Goal: Task Accomplishment & Management: Manage account settings

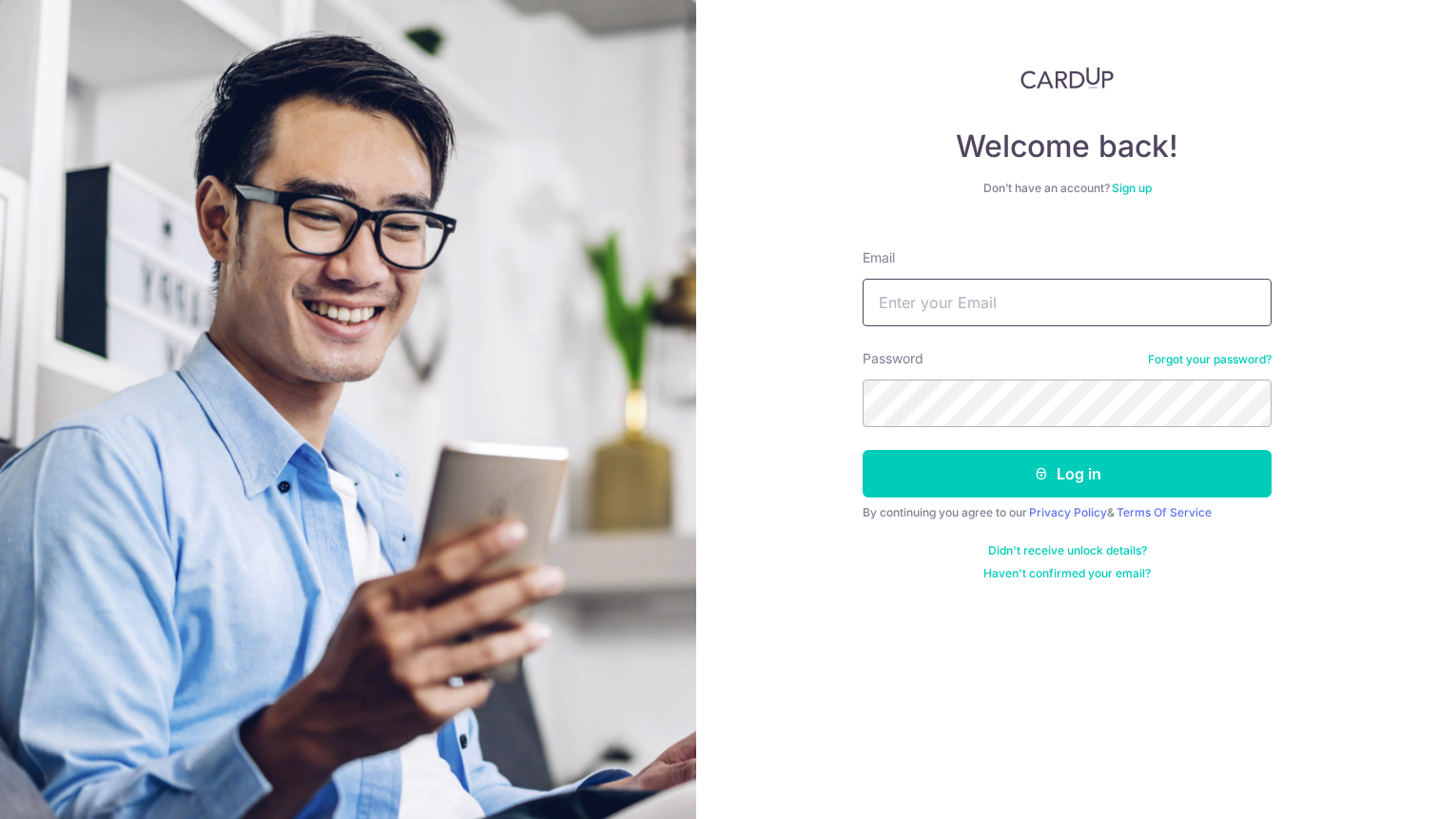
click at [1006, 304] on input "Email" at bounding box center [1066, 303] width 409 height 48
click at [897, 303] on input "xaingrui93" at bounding box center [1066, 303] width 409 height 48
type input "xiangrui93@hotmail.com"
click at [862, 450] on button "Log in" at bounding box center [1066, 474] width 409 height 48
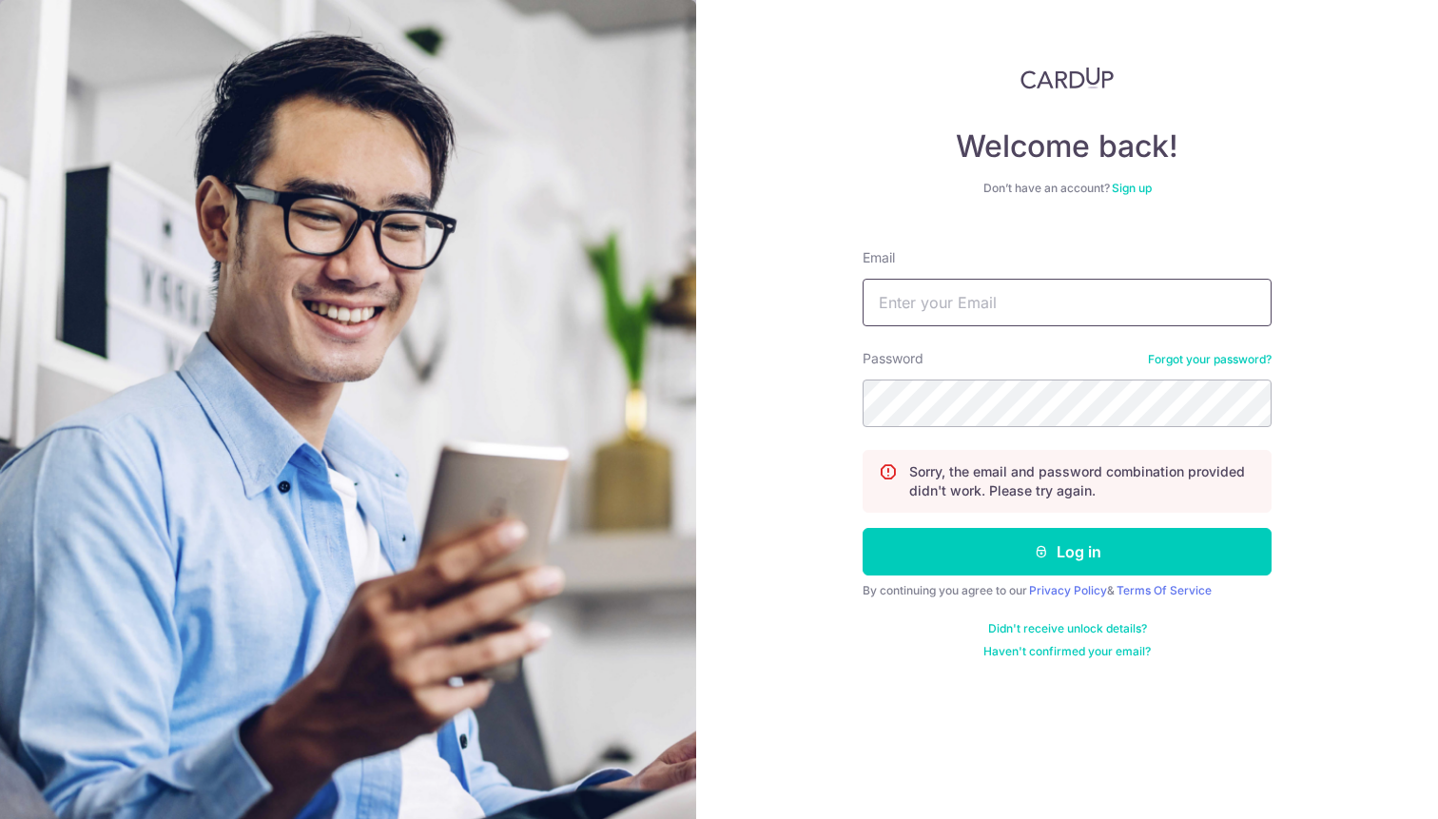
click at [1000, 308] on input "Email" at bounding box center [1066, 303] width 409 height 48
type input "[EMAIL_ADDRESS][DOMAIN_NAME]"
click at [862, 528] on button "Log in" at bounding box center [1066, 552] width 409 height 48
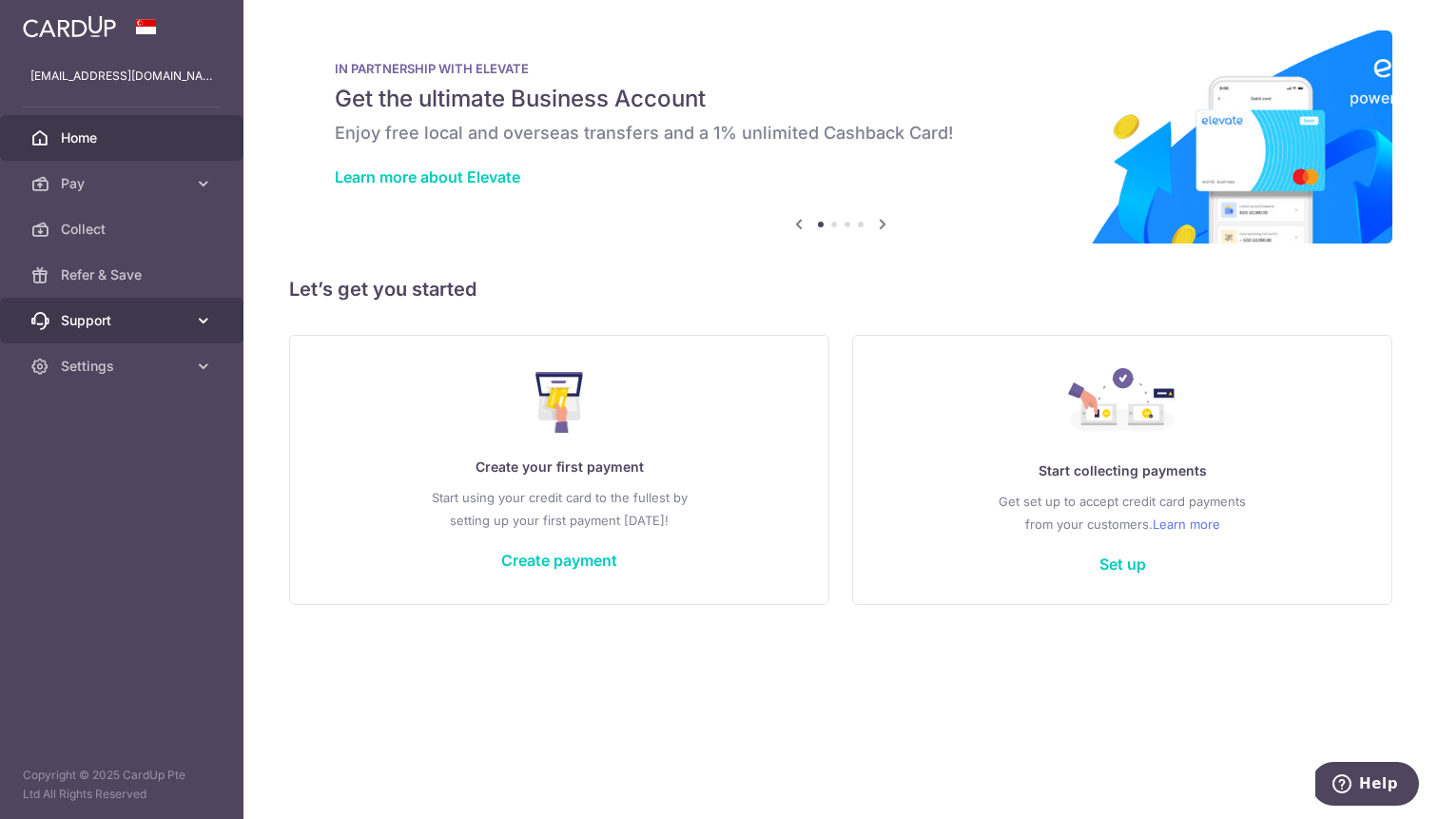
click at [189, 319] on link "Support" at bounding box center [121, 321] width 243 height 46
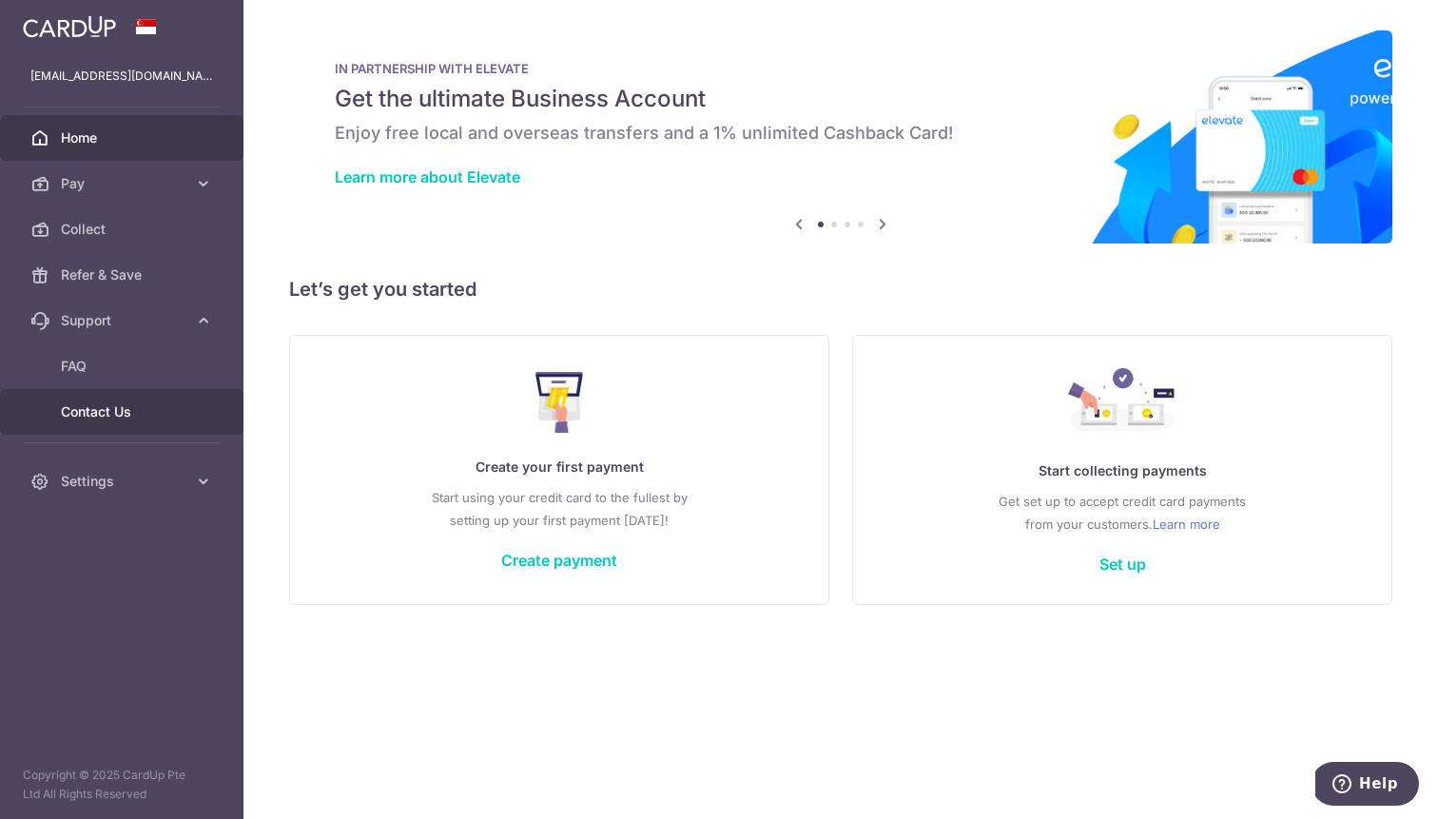
click at [132, 404] on span "Contact Us" at bounding box center [123, 411] width 125 height 19
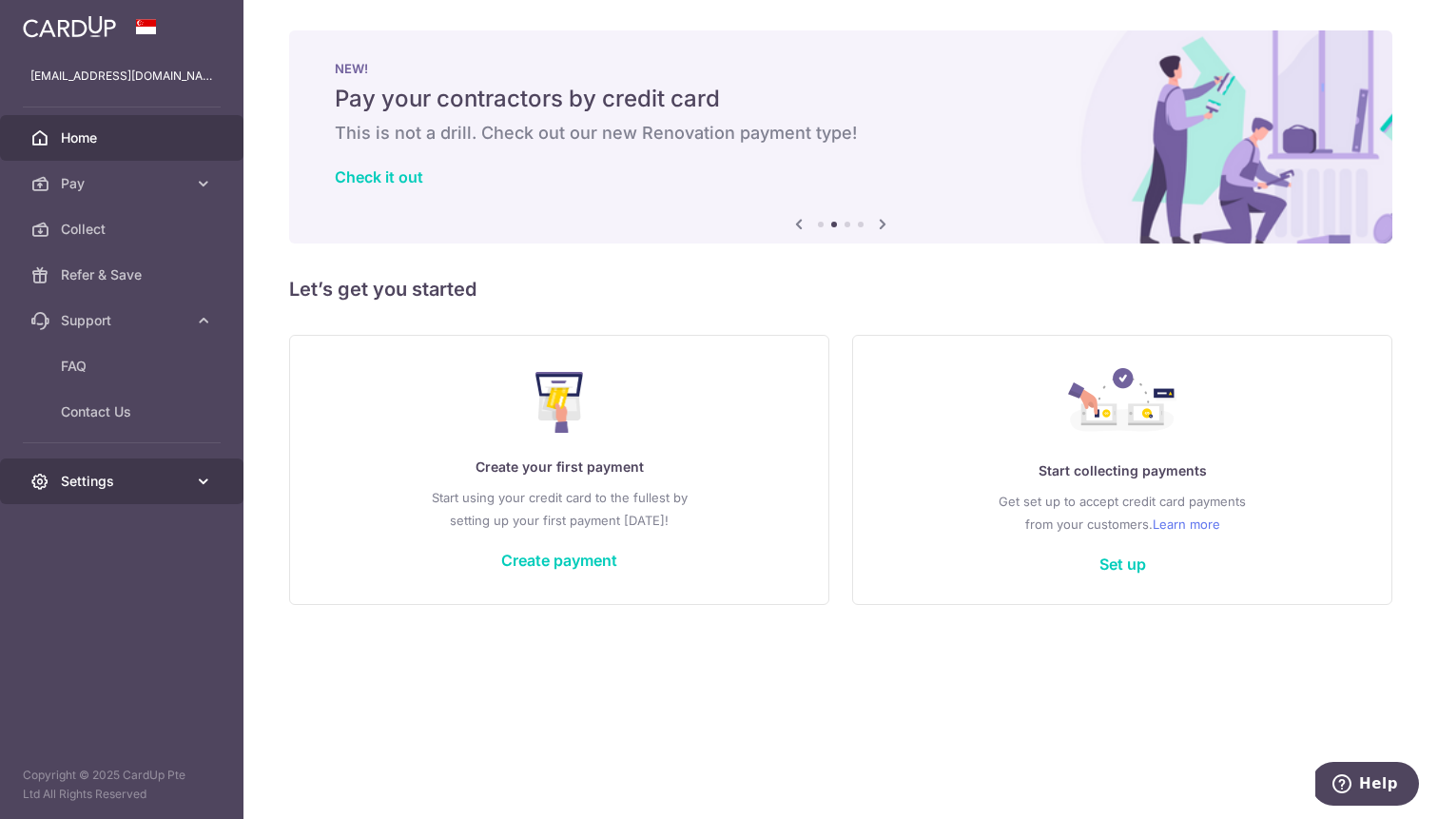
click at [139, 502] on link "Settings" at bounding box center [121, 481] width 243 height 46
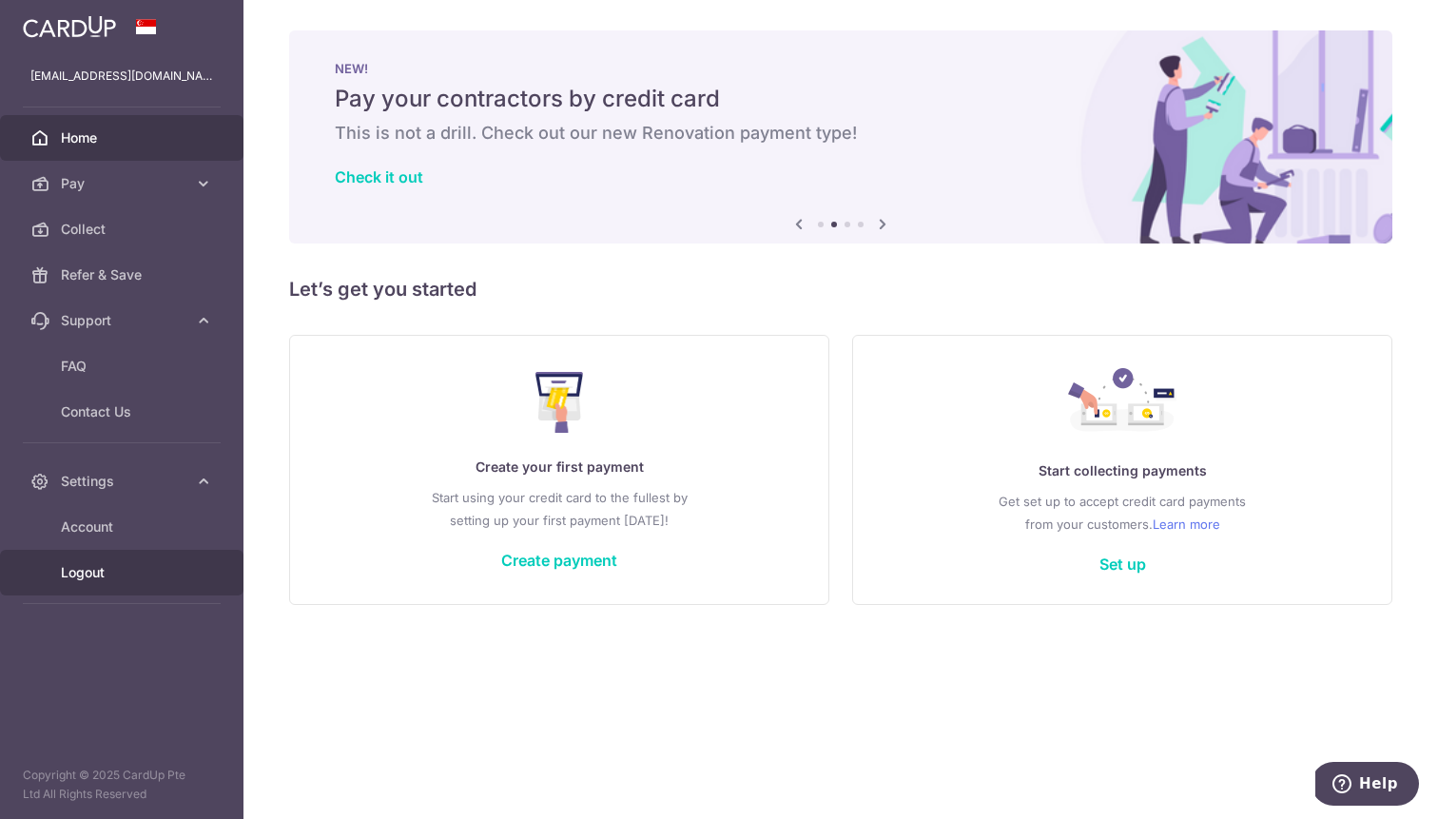
click at [81, 579] on span "Logout" at bounding box center [123, 572] width 125 height 19
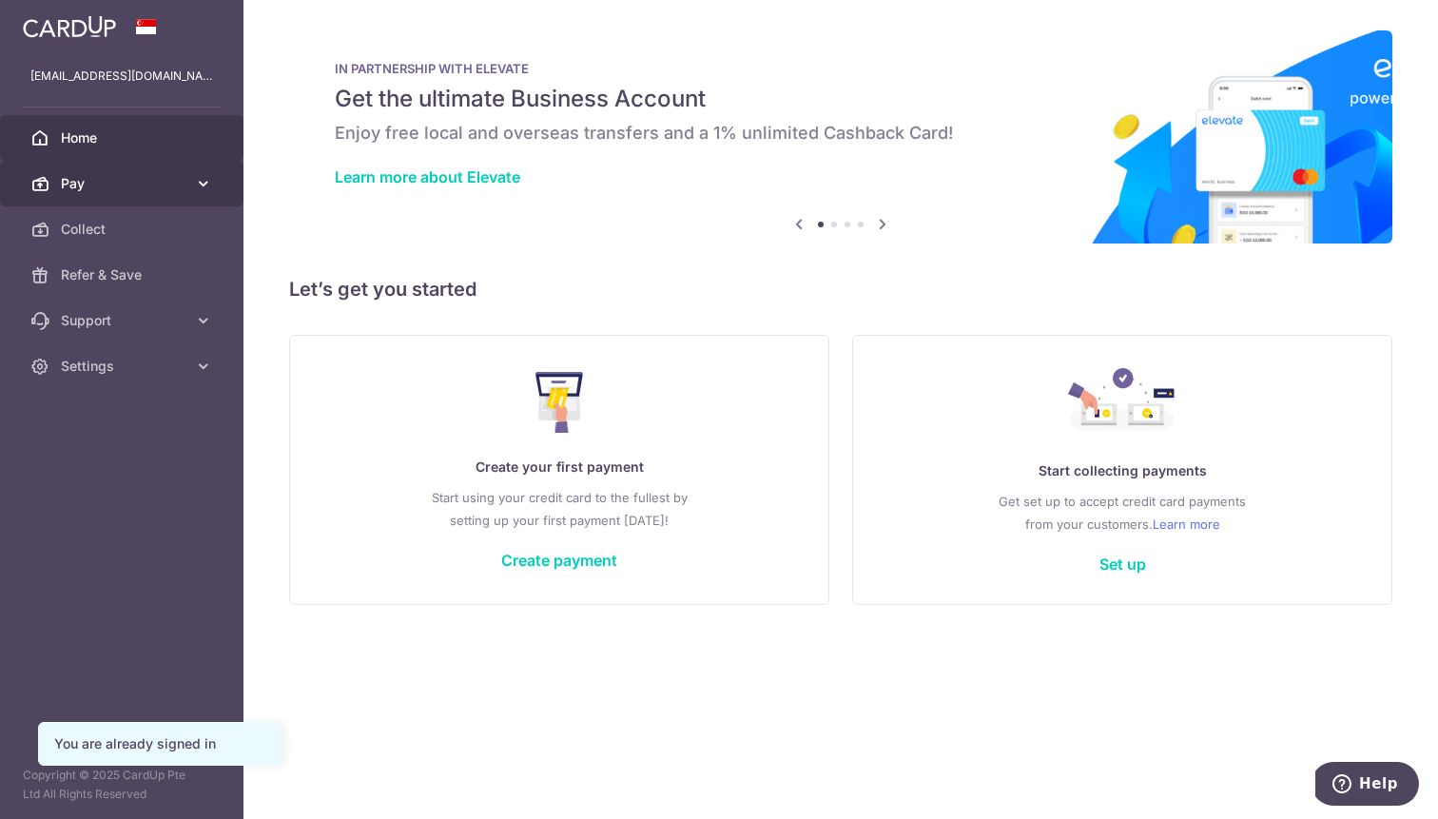
click at [198, 183] on icon at bounding box center [203, 183] width 19 height 19
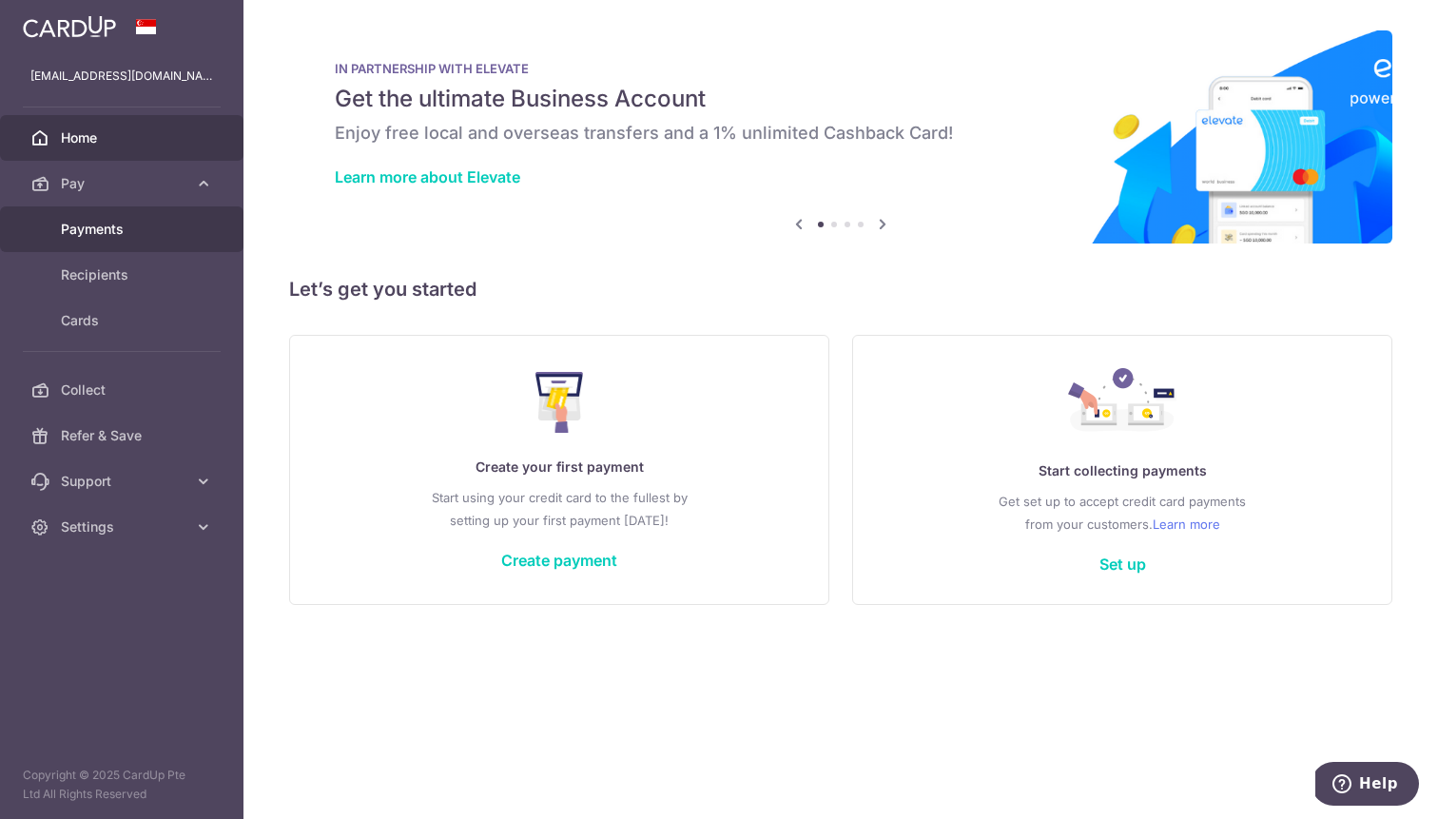
click at [115, 242] on link "Payments" at bounding box center [121, 229] width 243 height 46
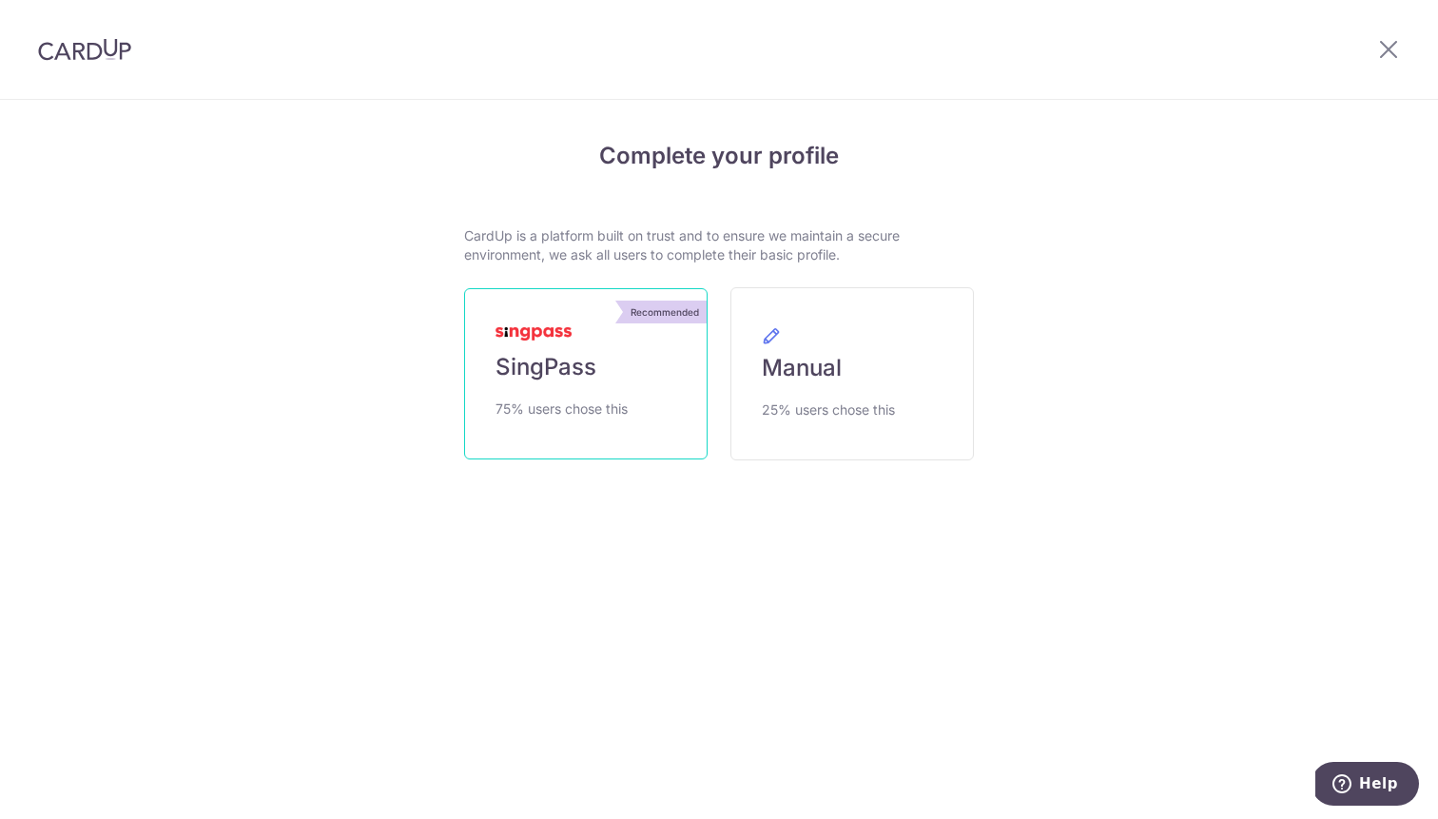
click at [524, 405] on span "75% users chose this" at bounding box center [561, 408] width 132 height 23
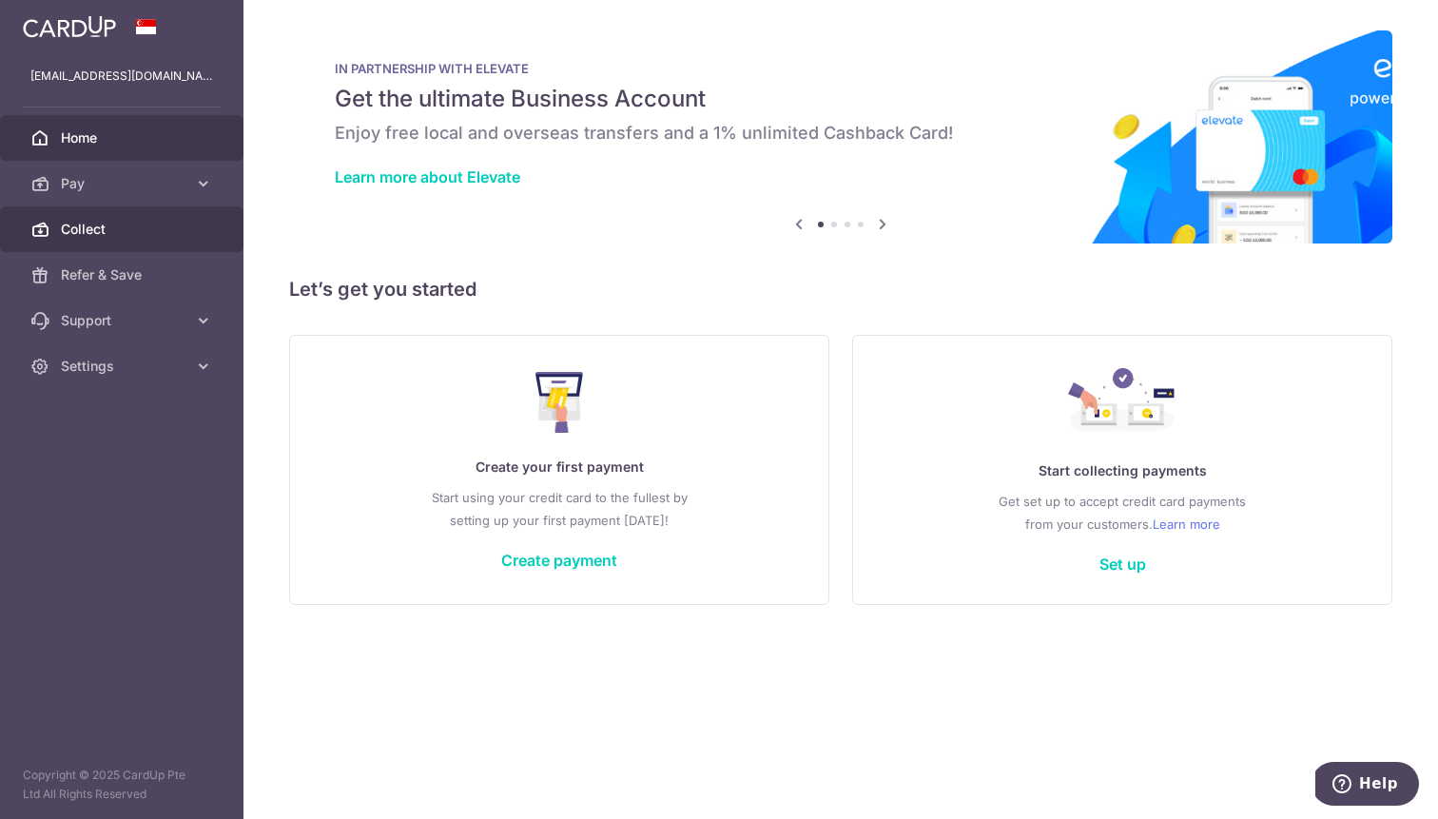
click at [141, 245] on link "Collect" at bounding box center [121, 229] width 243 height 46
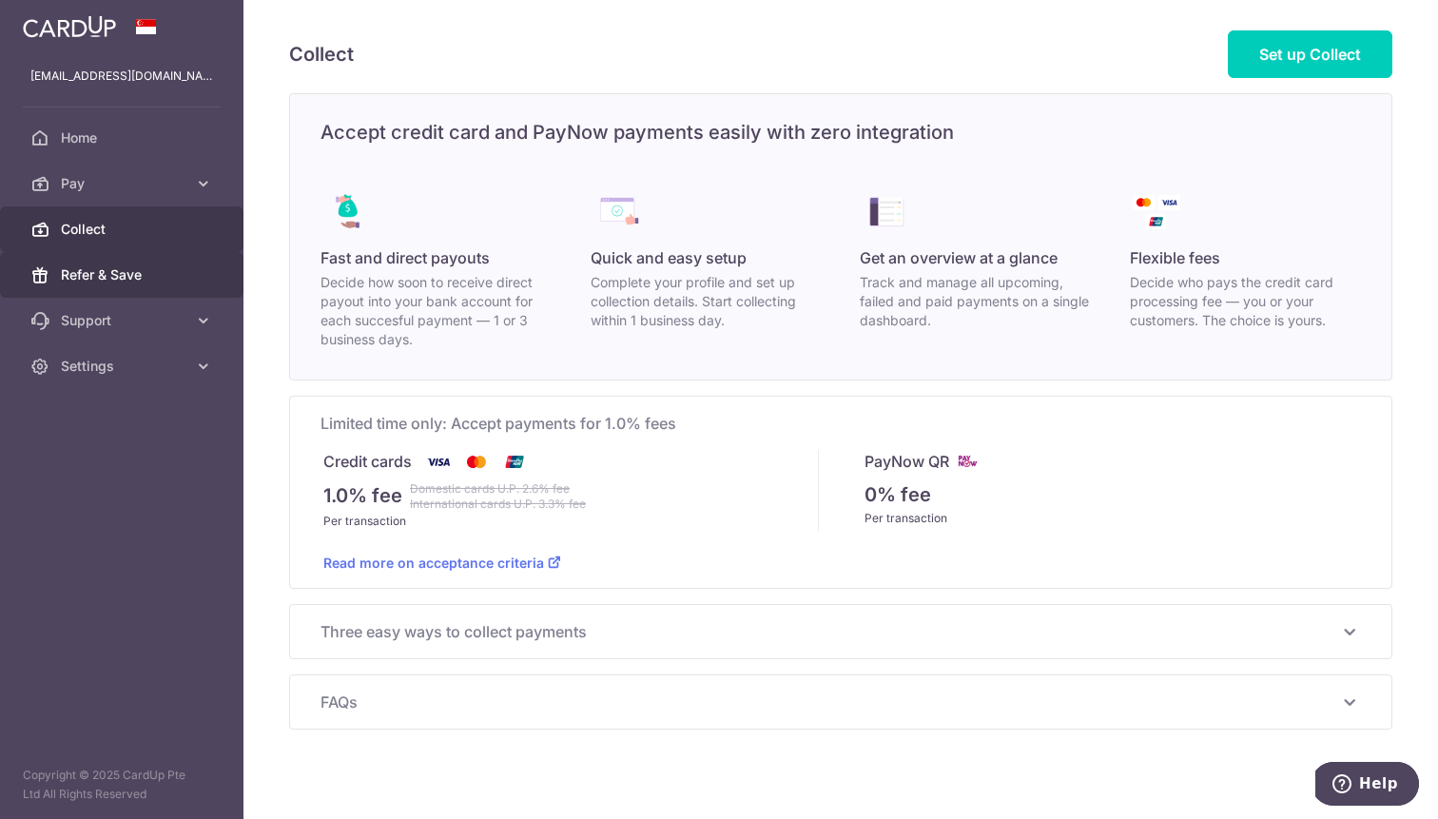
click at [127, 275] on span "Refer & Save" at bounding box center [123, 274] width 125 height 19
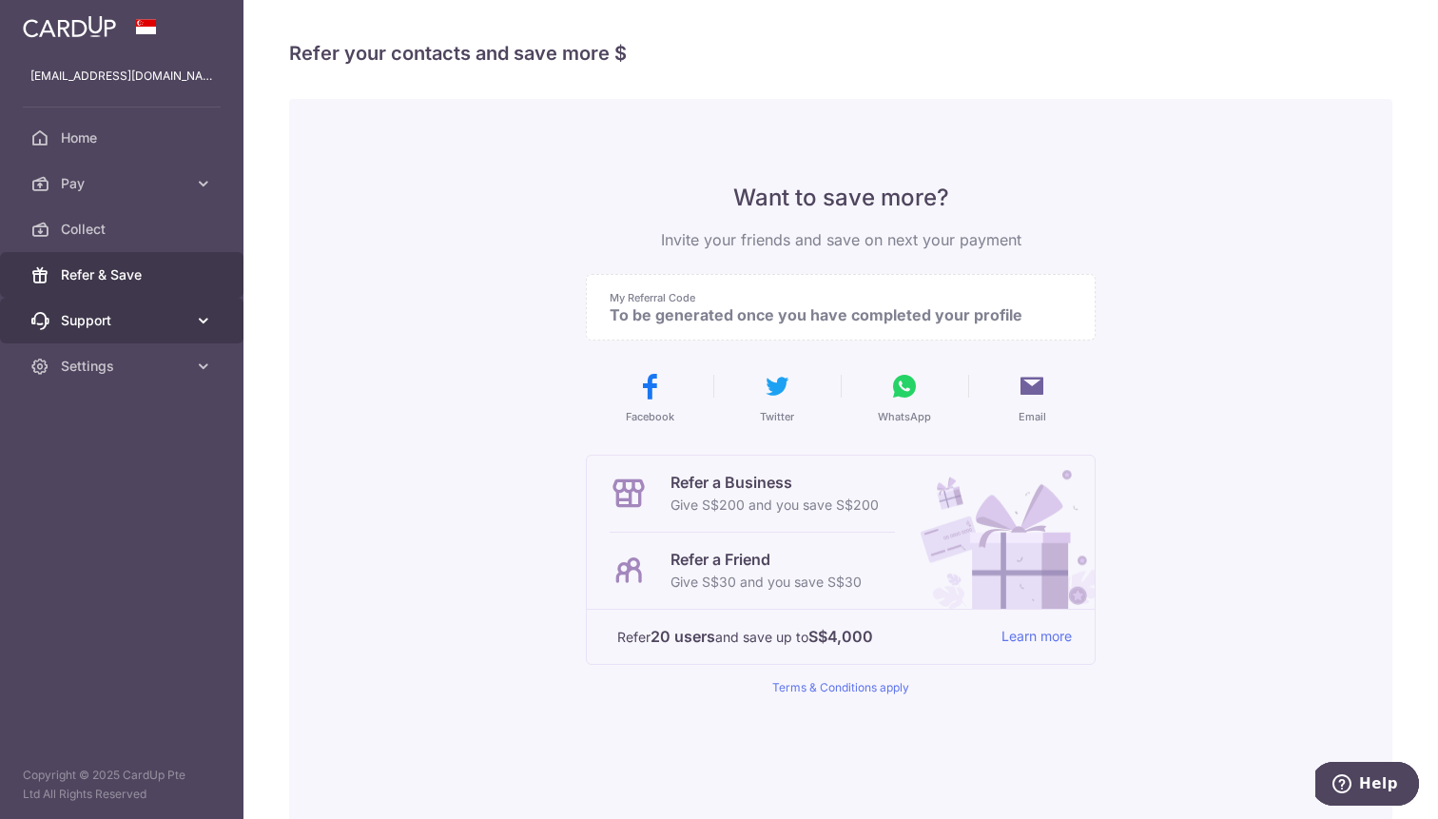
click at [122, 303] on link "Support" at bounding box center [121, 321] width 243 height 46
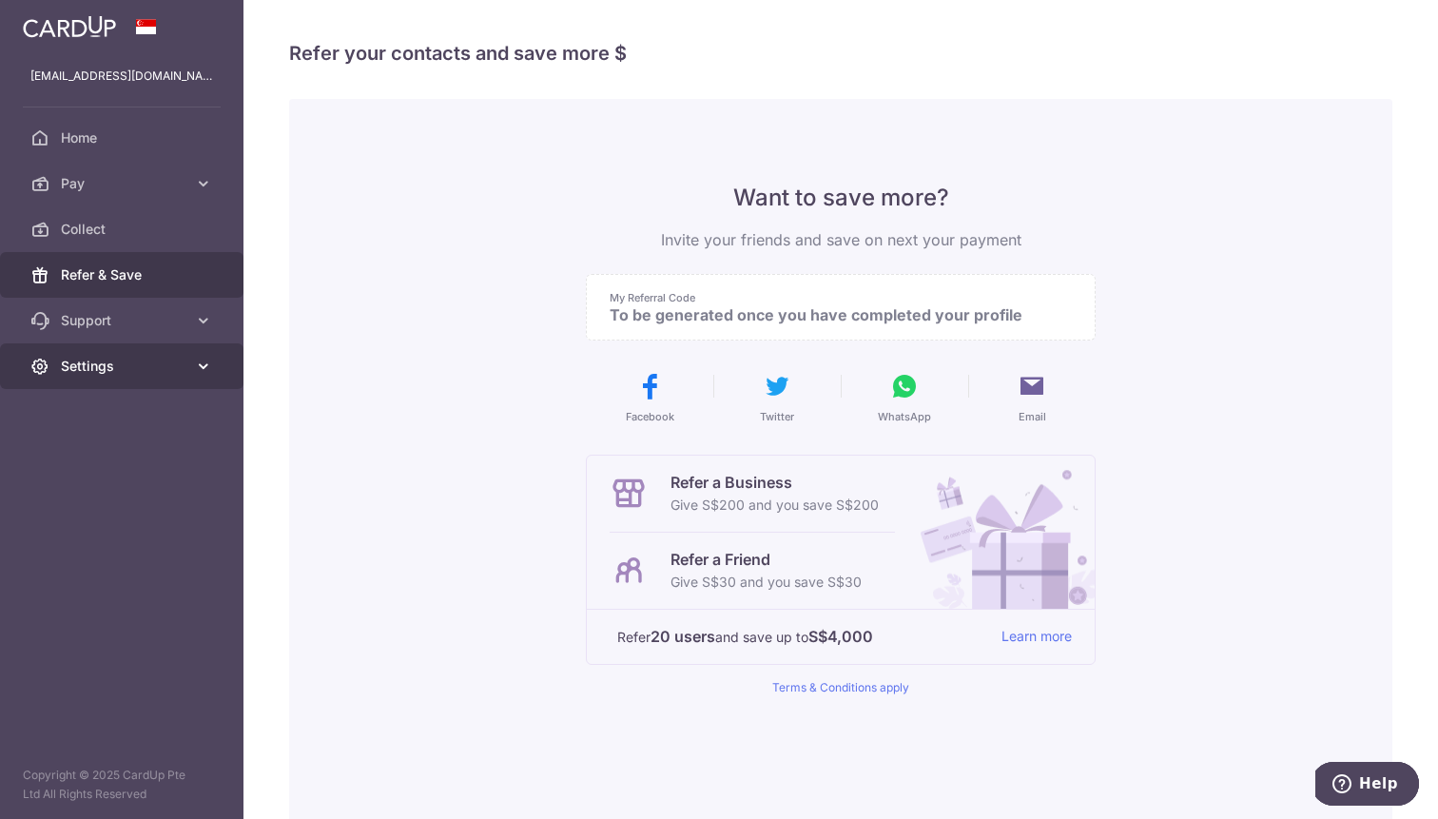
click at [122, 353] on link "Settings" at bounding box center [121, 366] width 243 height 46
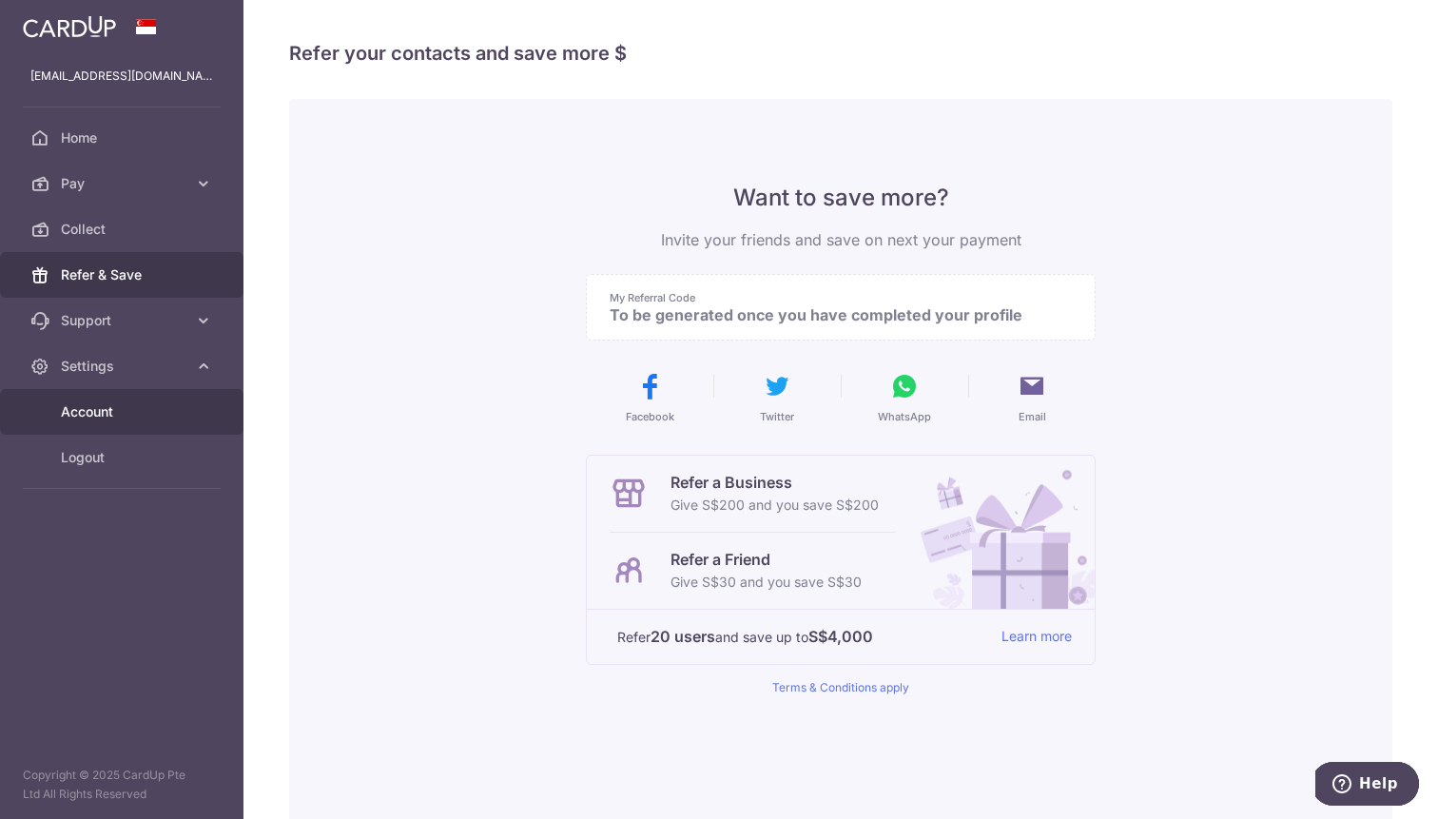
click at [100, 404] on span "Account" at bounding box center [123, 411] width 125 height 19
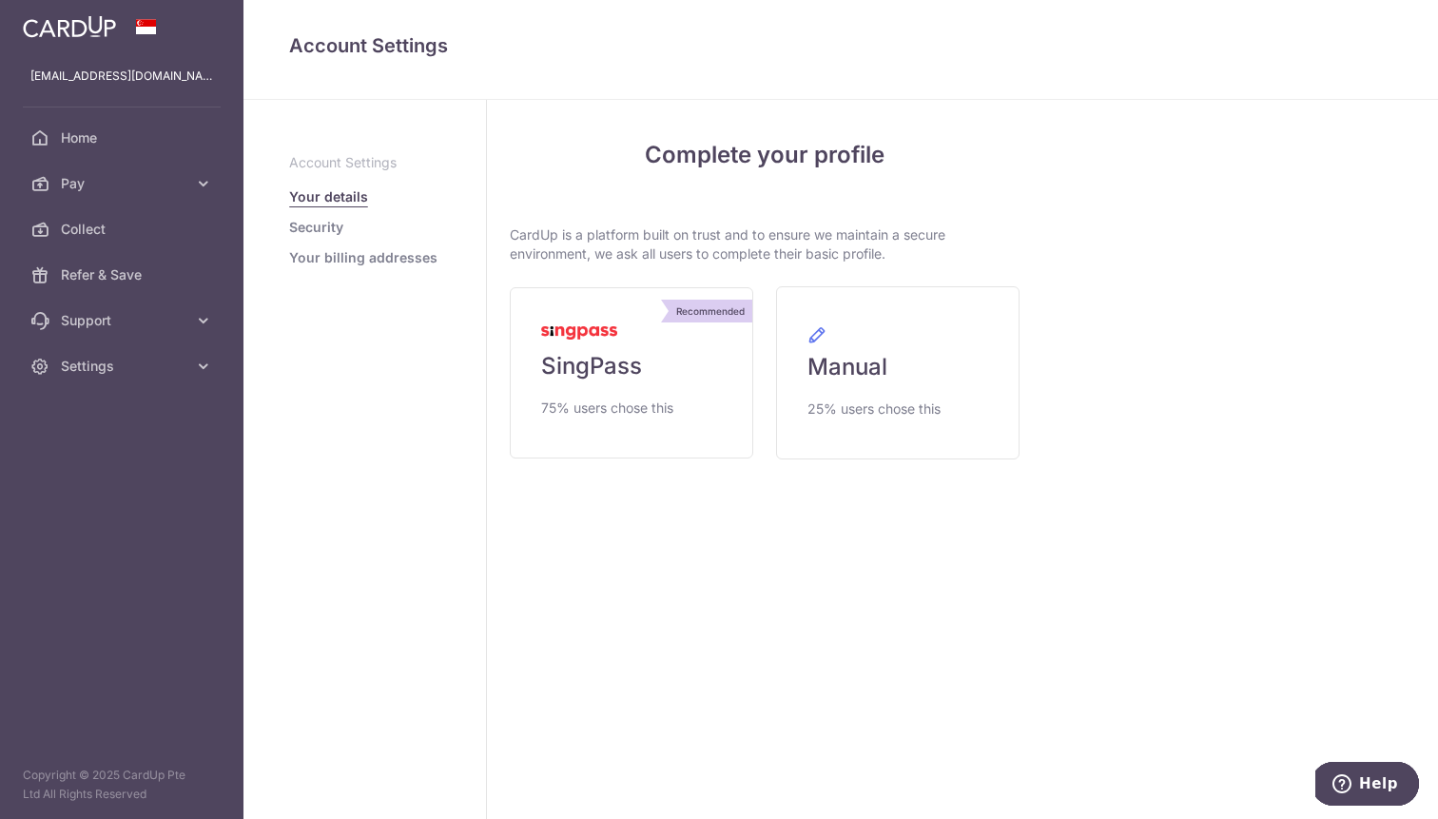
click at [325, 230] on link "Security" at bounding box center [316, 227] width 54 height 19
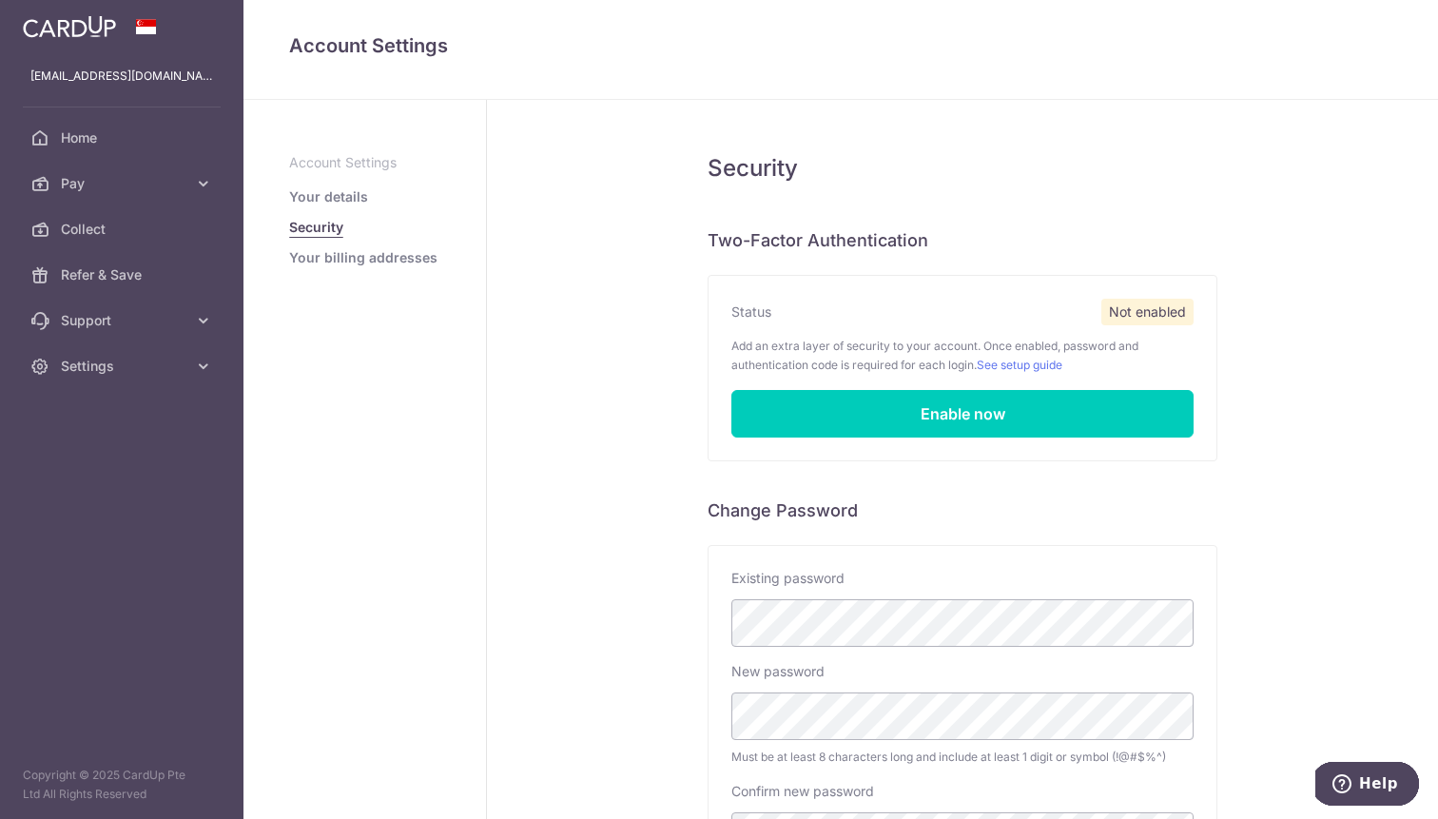
click at [328, 164] on p "Account Settings" at bounding box center [364, 162] width 151 height 19
click at [330, 197] on link "Your details" at bounding box center [328, 196] width 79 height 19
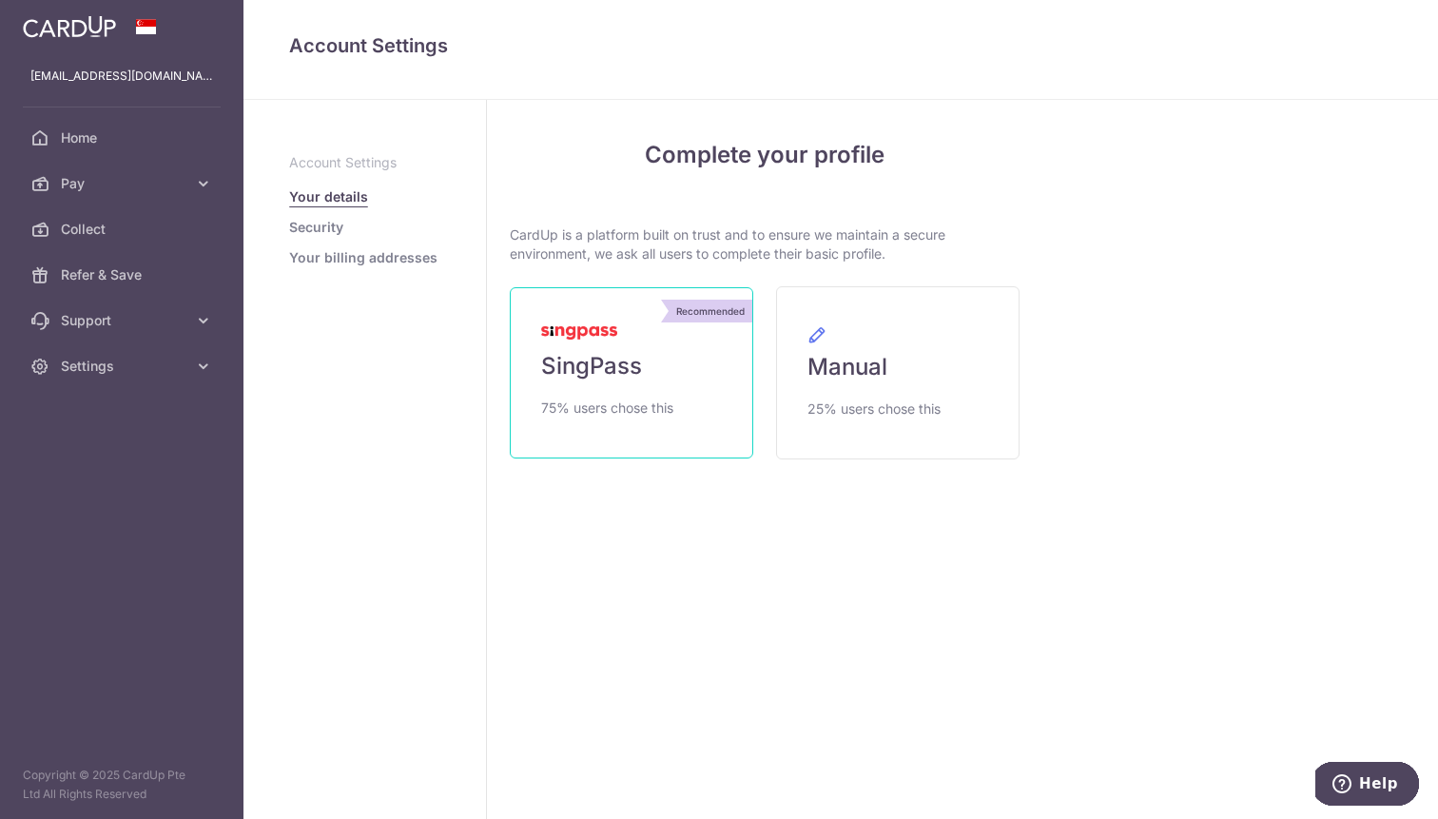
click at [611, 376] on span "SingPass" at bounding box center [591, 366] width 101 height 30
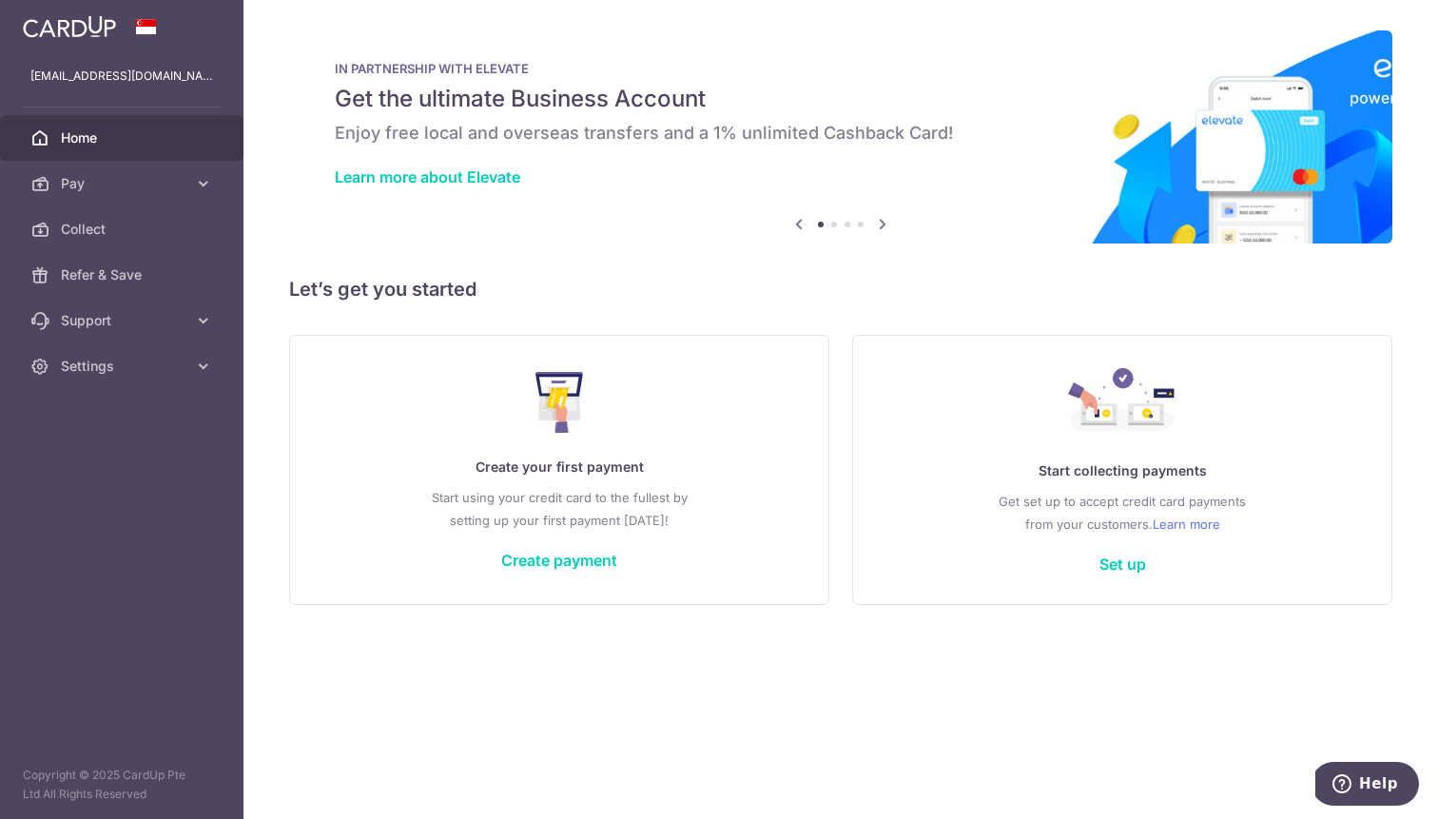
click at [881, 223] on icon at bounding box center [882, 224] width 23 height 24
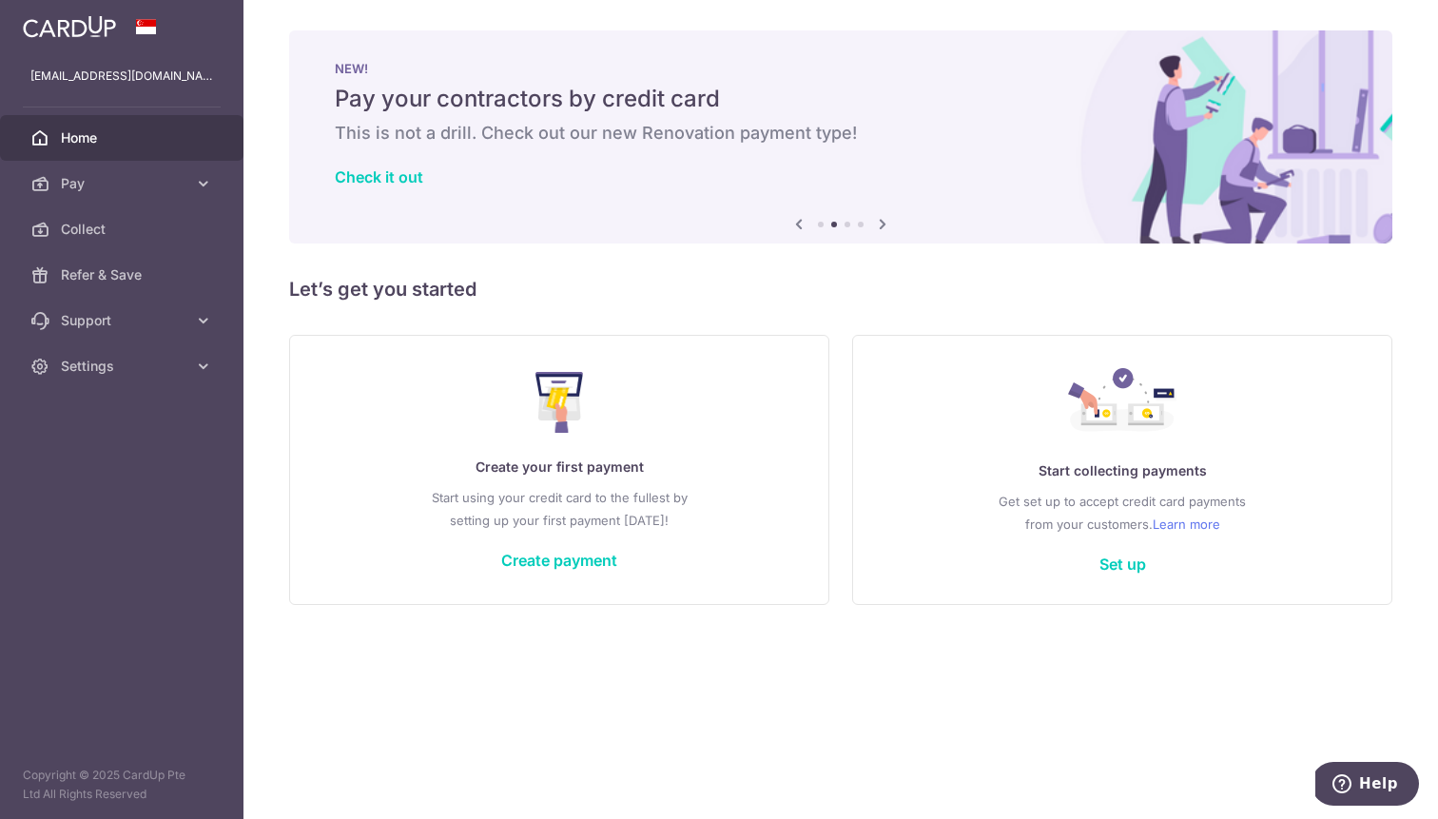
click at [881, 223] on icon at bounding box center [882, 224] width 23 height 24
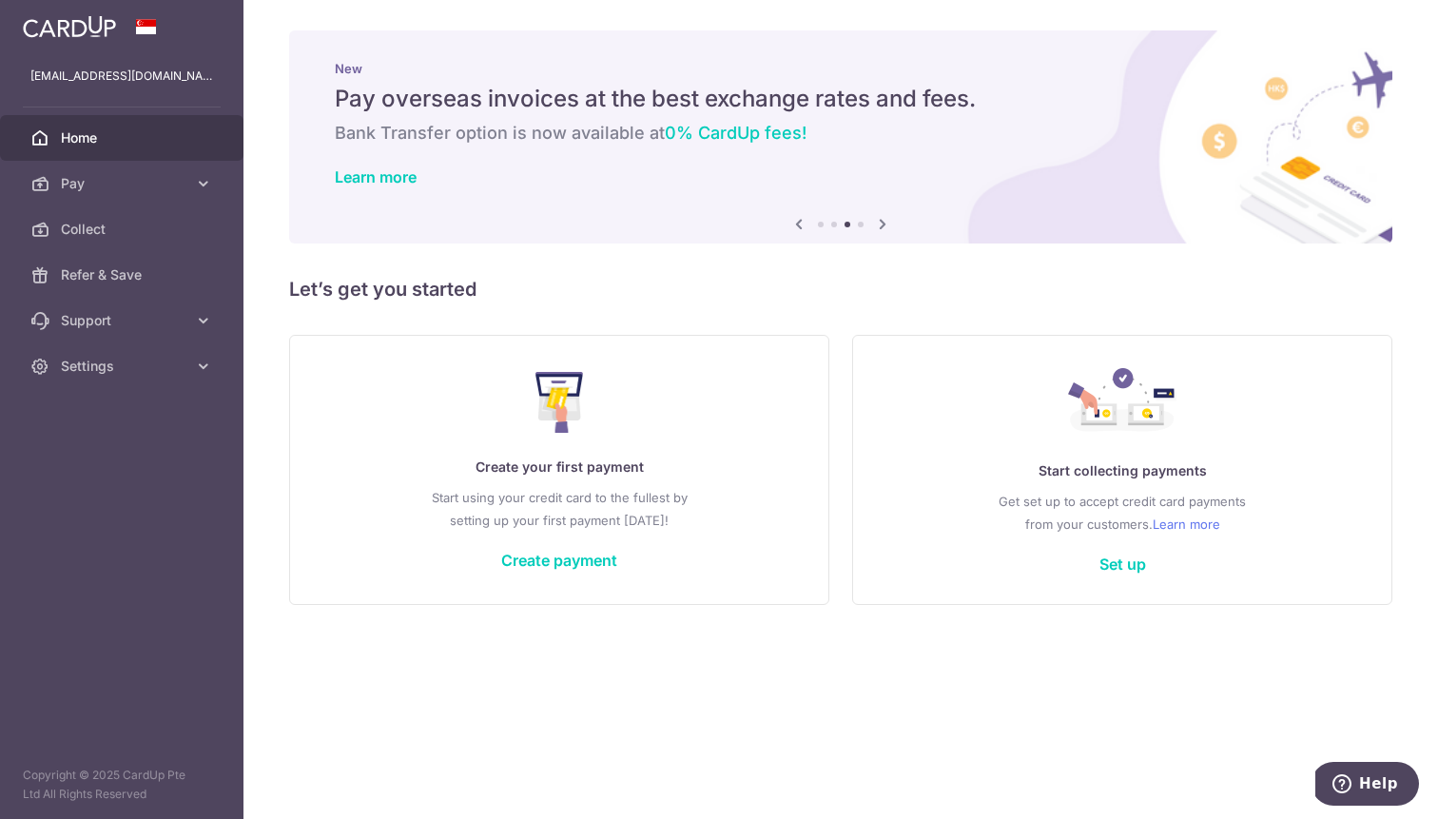
click at [881, 223] on icon at bounding box center [882, 224] width 23 height 24
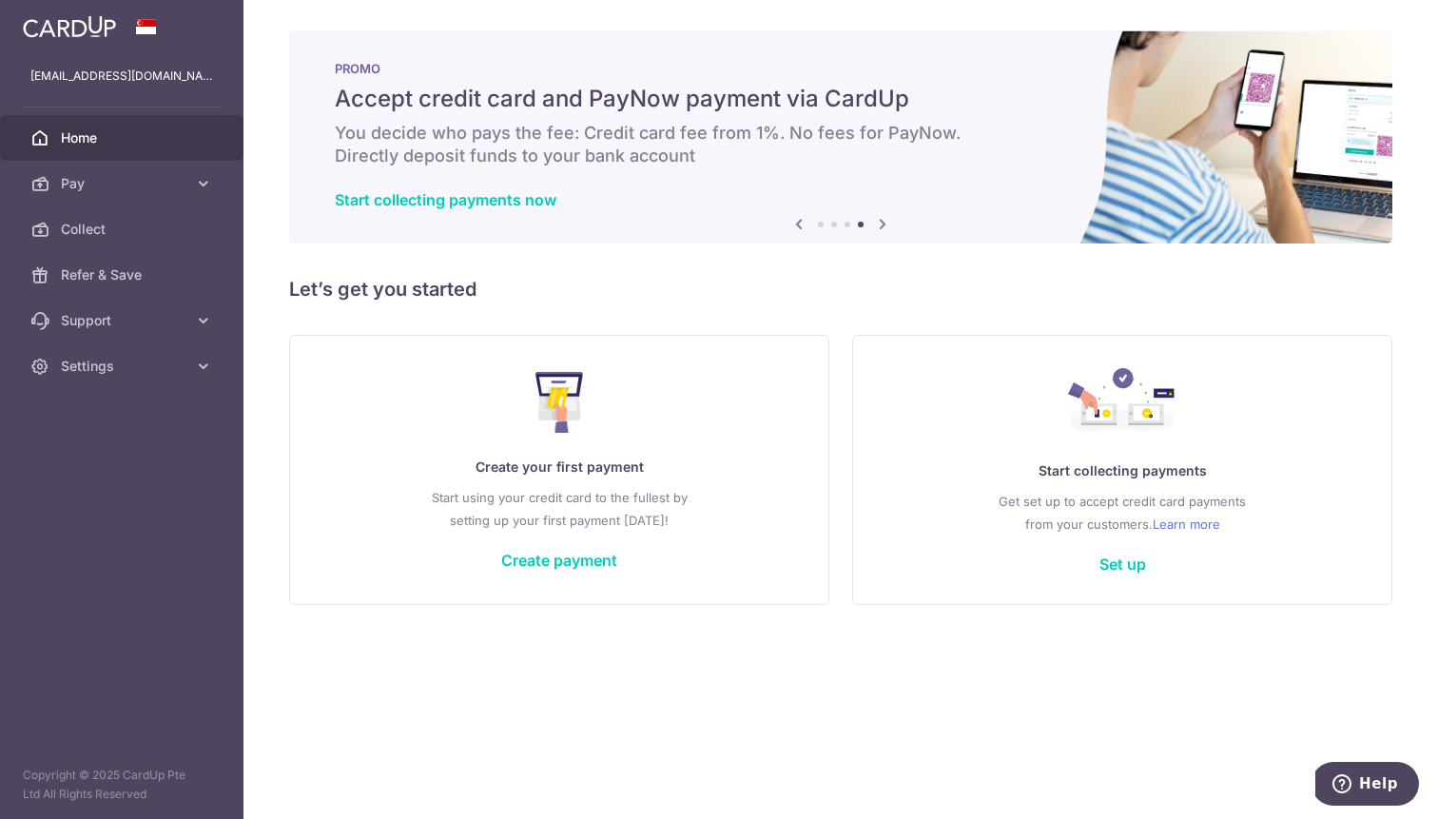
click at [881, 223] on icon at bounding box center [882, 224] width 23 height 24
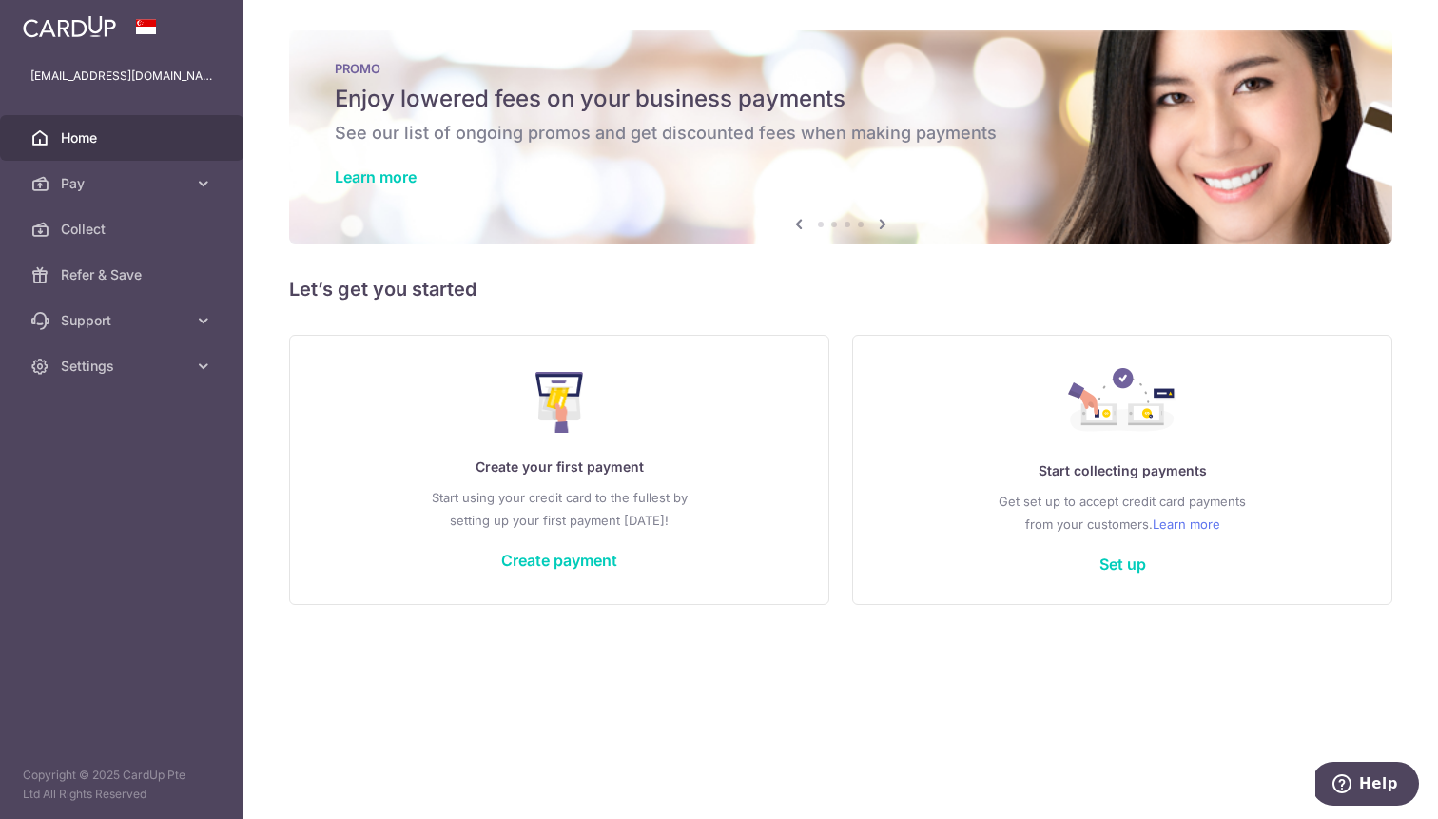
click at [881, 223] on icon at bounding box center [882, 224] width 23 height 24
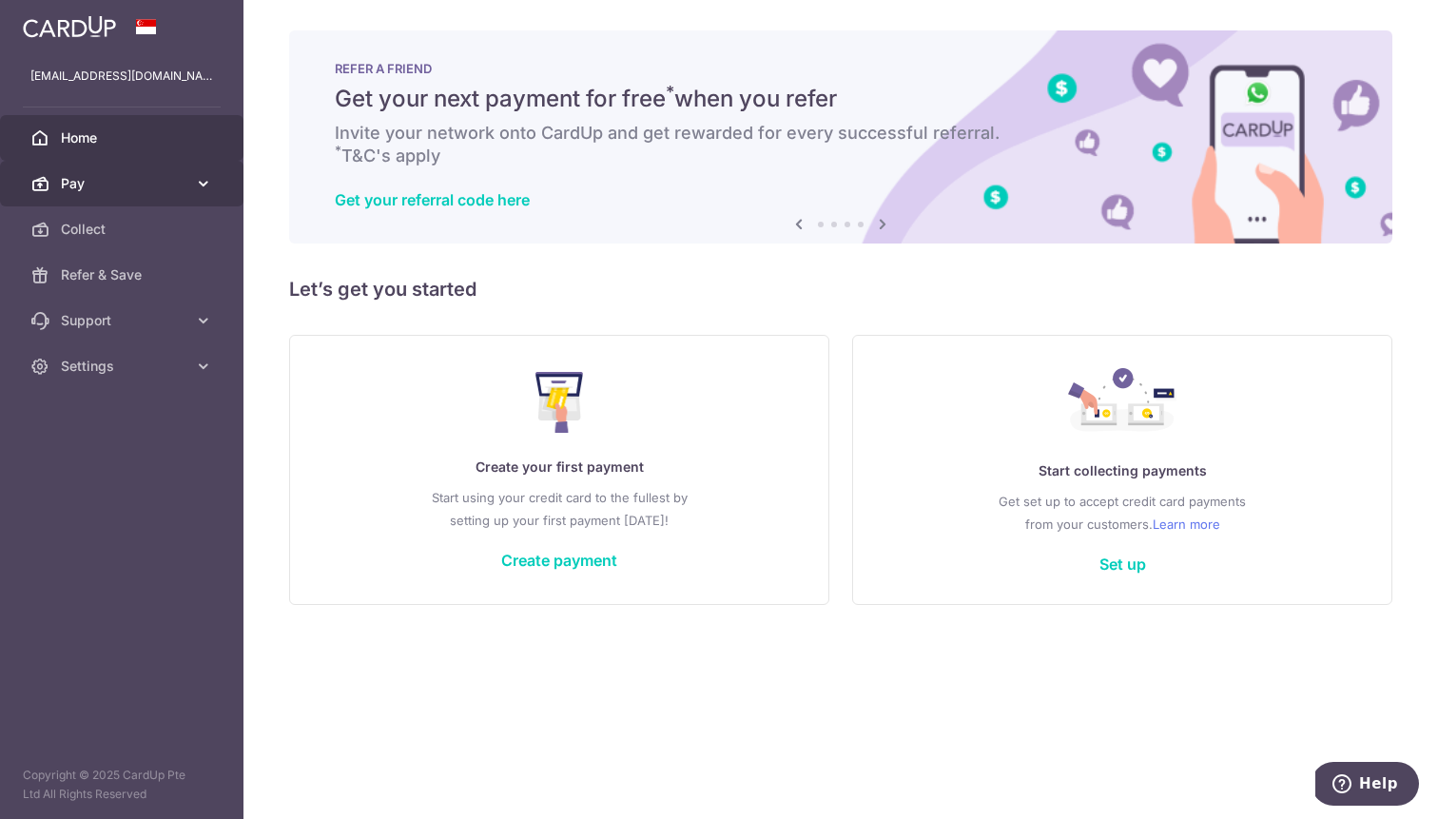
click at [172, 184] on span "Pay" at bounding box center [123, 183] width 125 height 19
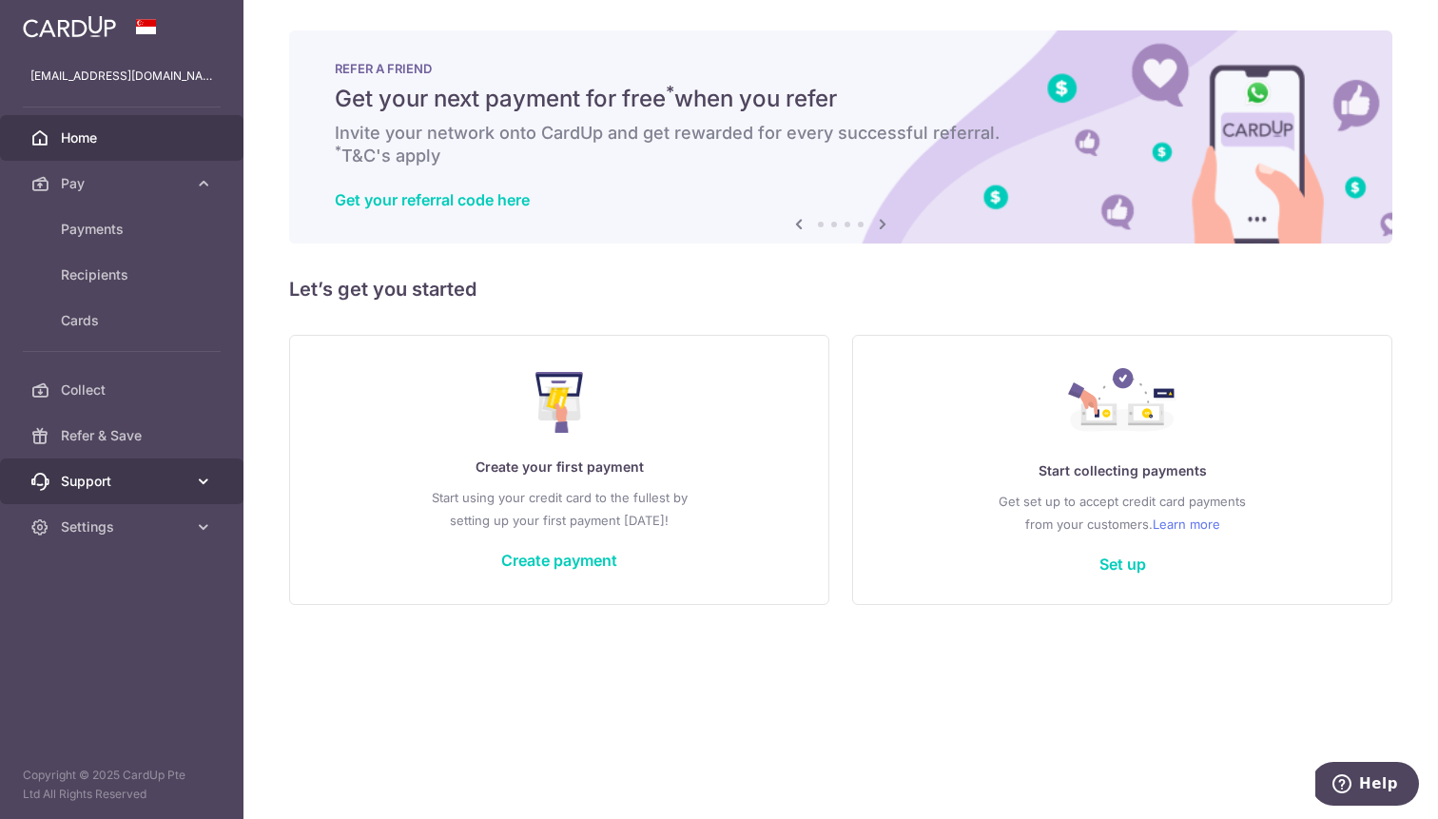
click at [104, 484] on span "Support" at bounding box center [123, 481] width 125 height 19
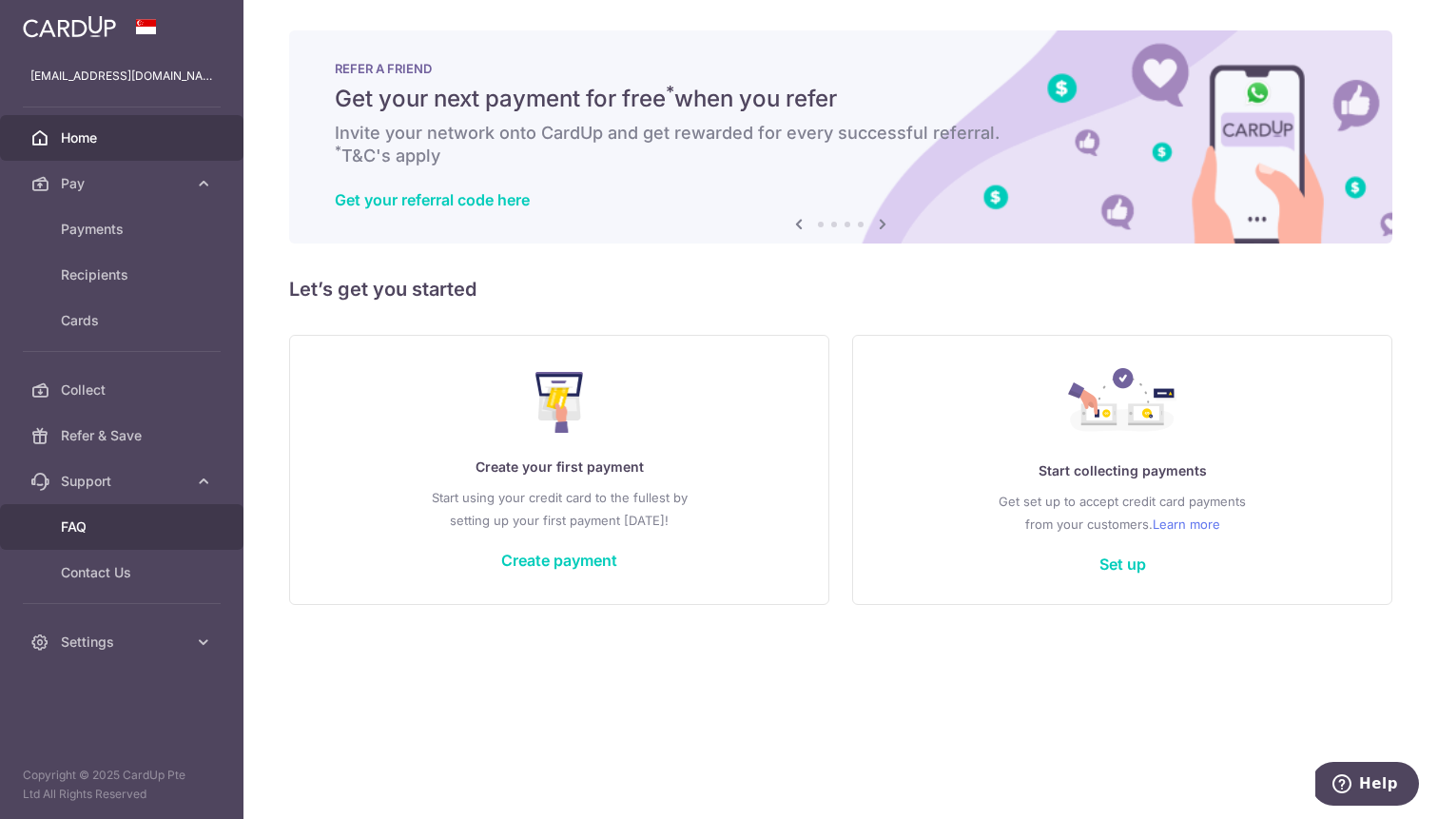
click at [94, 545] on link "FAQ" at bounding box center [121, 527] width 243 height 46
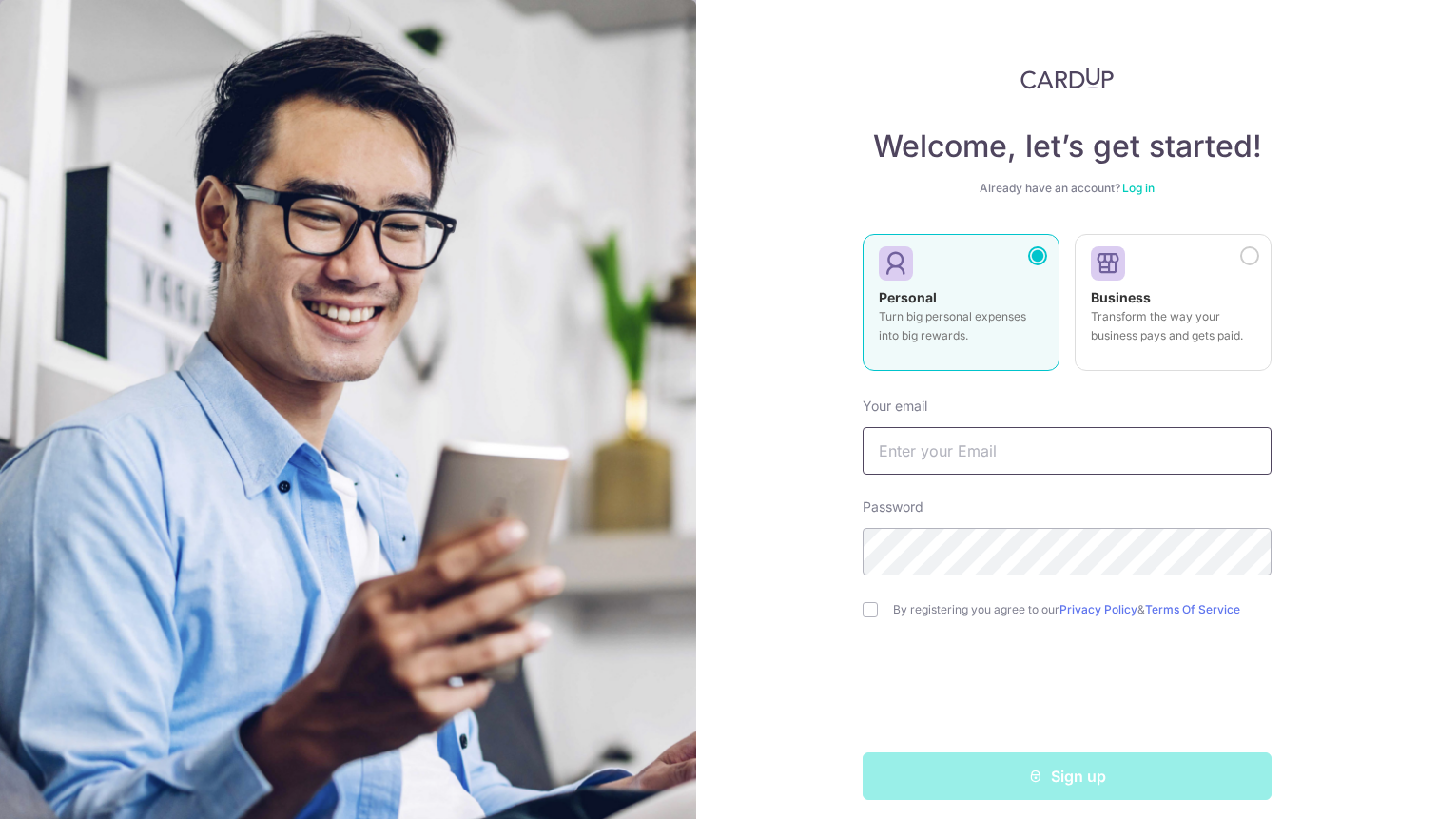
click at [946, 455] on input "text" at bounding box center [1066, 451] width 409 height 48
type input "xiangrui93@hotmail.com"
click at [891, 713] on div "0cAFcWeA70HFq4zO5mIcdqEi-V5wzfCNWjorZqKZgeEFC-h2S2Bp0KbH9ohD9IlL7leyYvpz1cyL483…" at bounding box center [1066, 692] width 409 height 74
click at [865, 613] on input "checkbox" at bounding box center [869, 609] width 15 height 15
checkbox input "true"
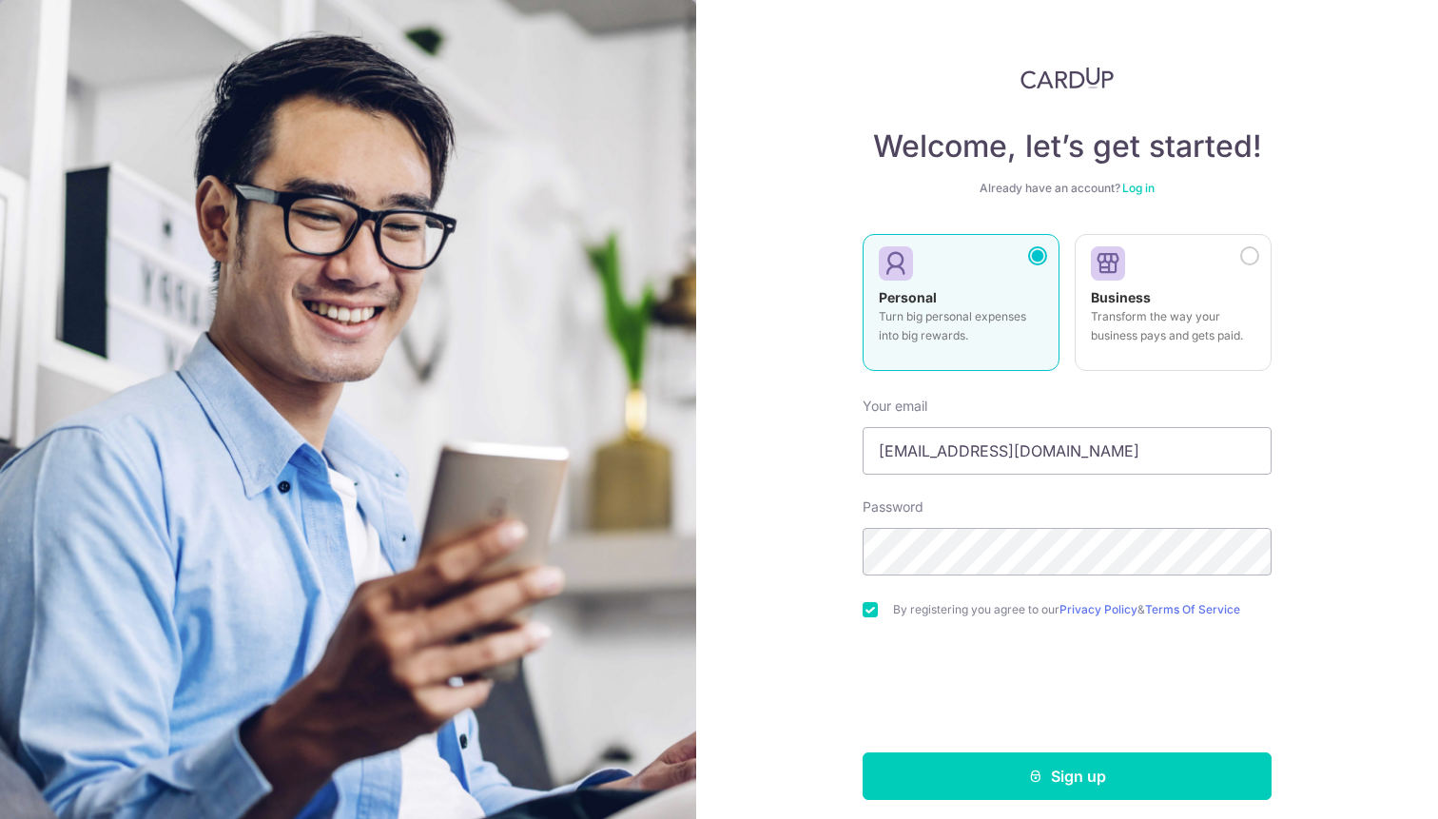
scroll to position [11, 0]
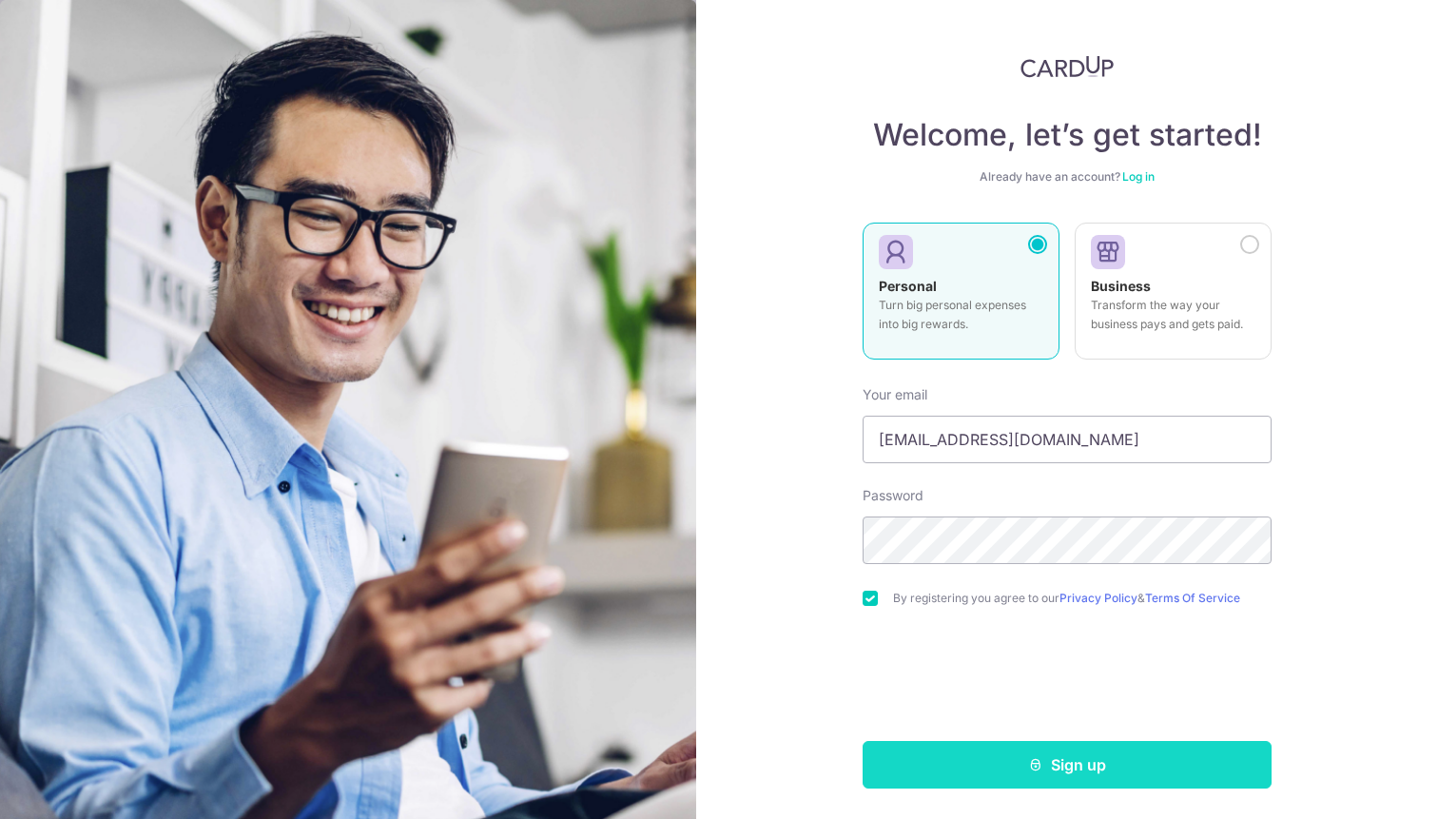
click at [939, 778] on button "Sign up" at bounding box center [1066, 765] width 409 height 48
